Goal: Task Accomplishment & Management: Manage account settings

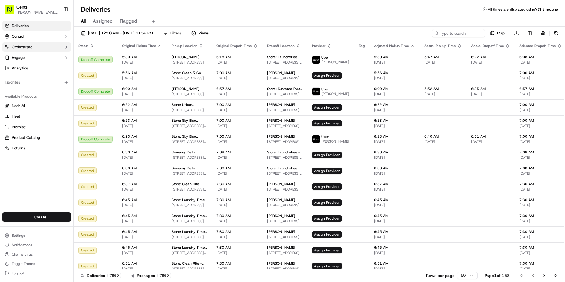
click at [43, 48] on button "Orchestrate" at bounding box center [36, 46] width 69 height 9
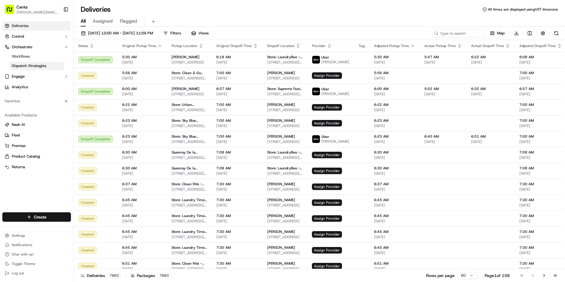
click at [39, 64] on span "Dispatch Strategies" at bounding box center [29, 65] width 34 height 5
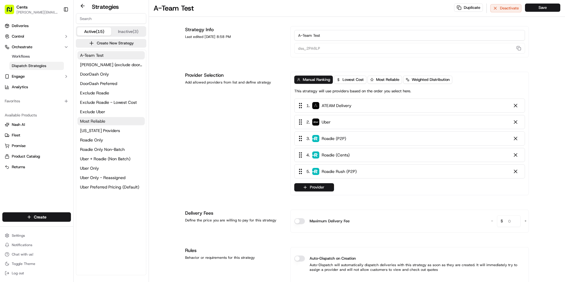
click at [112, 125] on button "Most Reliable" at bounding box center [110, 121] width 67 height 8
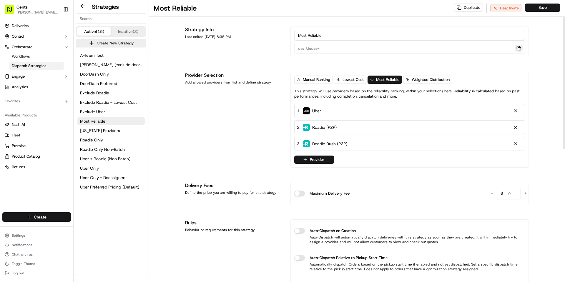
click at [519, 48] on button "button" at bounding box center [519, 48] width 8 height 7
click at [122, 94] on button "Exclude Roadie" at bounding box center [110, 93] width 67 height 8
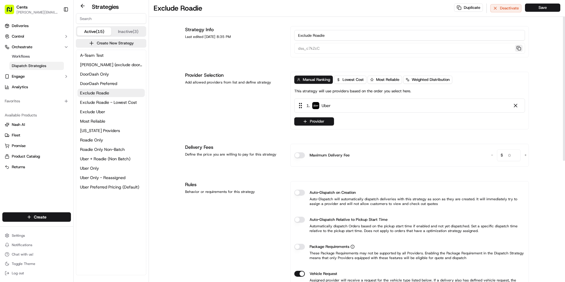
click at [515, 49] on button "button" at bounding box center [519, 48] width 8 height 7
click at [128, 183] on div "A-Team Test Celsious (exclude doordash) DoorDash Only DoorDash Preferred Exclud…" at bounding box center [111, 121] width 70 height 142
click at [127, 185] on span "Uber Preferred Pricing (Default)" at bounding box center [109, 187] width 59 height 6
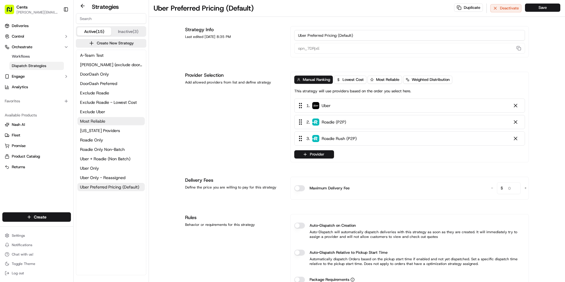
click at [105, 125] on button "Most Reliable" at bounding box center [110, 121] width 67 height 8
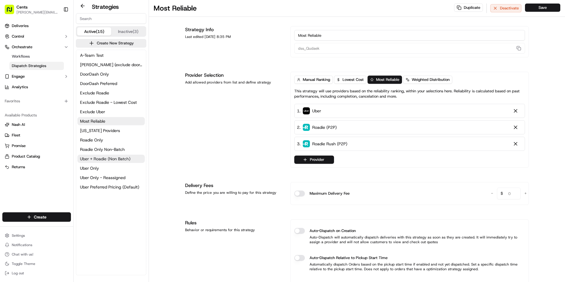
click at [111, 162] on button "Uber + Roadie (Non Batch)" at bounding box center [110, 159] width 67 height 8
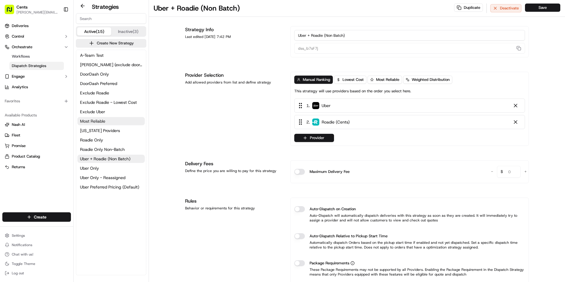
click at [107, 120] on button "Most Reliable" at bounding box center [110, 121] width 67 height 8
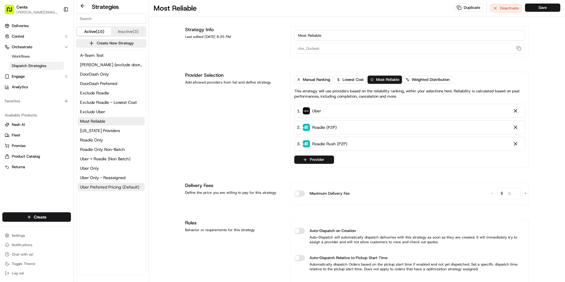
click at [116, 184] on span "Uber Preferred Pricing (Default)" at bounding box center [109, 187] width 59 height 6
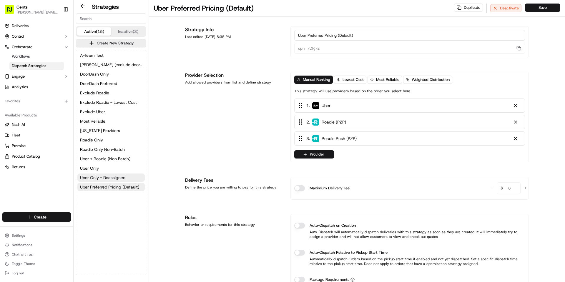
click at [119, 179] on span "Uber Only - Reassigned" at bounding box center [102, 178] width 45 height 6
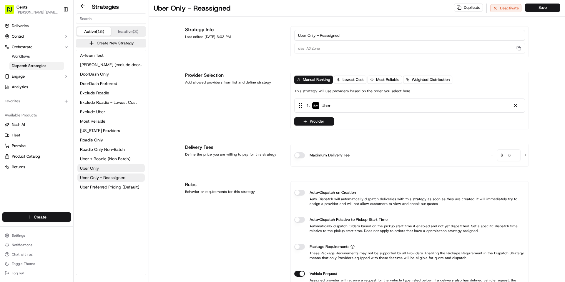
click at [121, 171] on button "Uber Only" at bounding box center [110, 168] width 67 height 8
click at [130, 159] on span "Uber + Roadie (Non Batch)" at bounding box center [105, 159] width 50 height 6
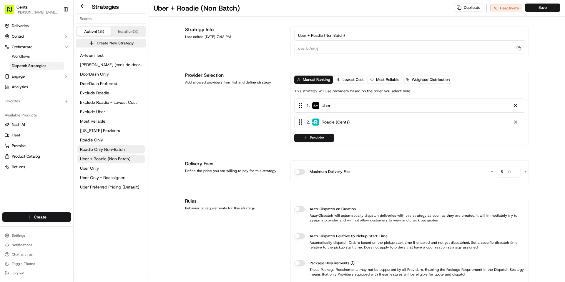
click at [129, 153] on button "Roadie Only Non-Batch" at bounding box center [110, 149] width 67 height 8
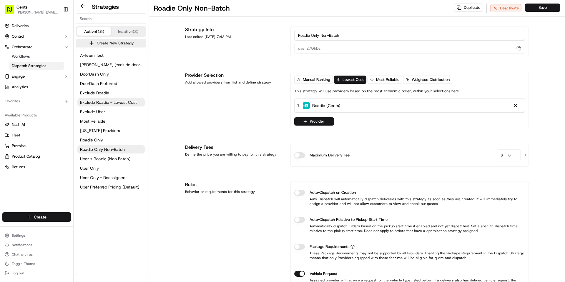
click at [112, 105] on span "Exclude Roadie - Lowest Cost" at bounding box center [108, 102] width 57 height 6
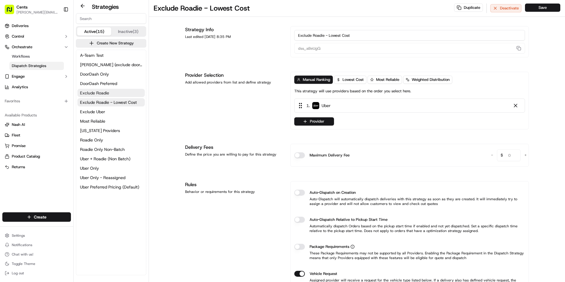
click at [114, 95] on button "Exclude Roadie" at bounding box center [110, 93] width 67 height 8
click at [117, 101] on span "Exclude Roadie - Lowest Cost" at bounding box center [108, 102] width 57 height 6
click at [119, 76] on button "DoorDash Only" at bounding box center [110, 74] width 67 height 8
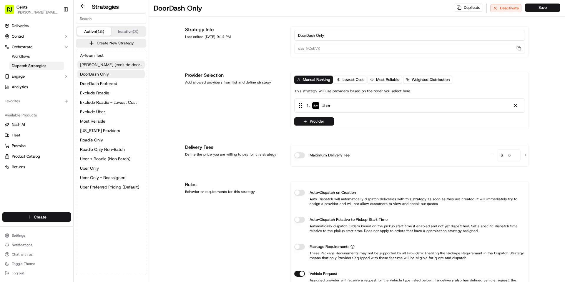
click at [119, 66] on span "[PERSON_NAME] (exclude doordash)" at bounding box center [111, 65] width 62 height 6
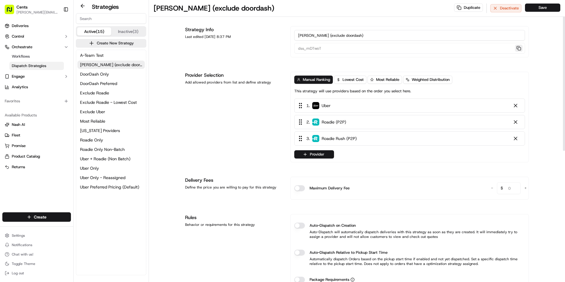
click at [518, 50] on button "button" at bounding box center [519, 48] width 8 height 7
